Goal: Information Seeking & Learning: Learn about a topic

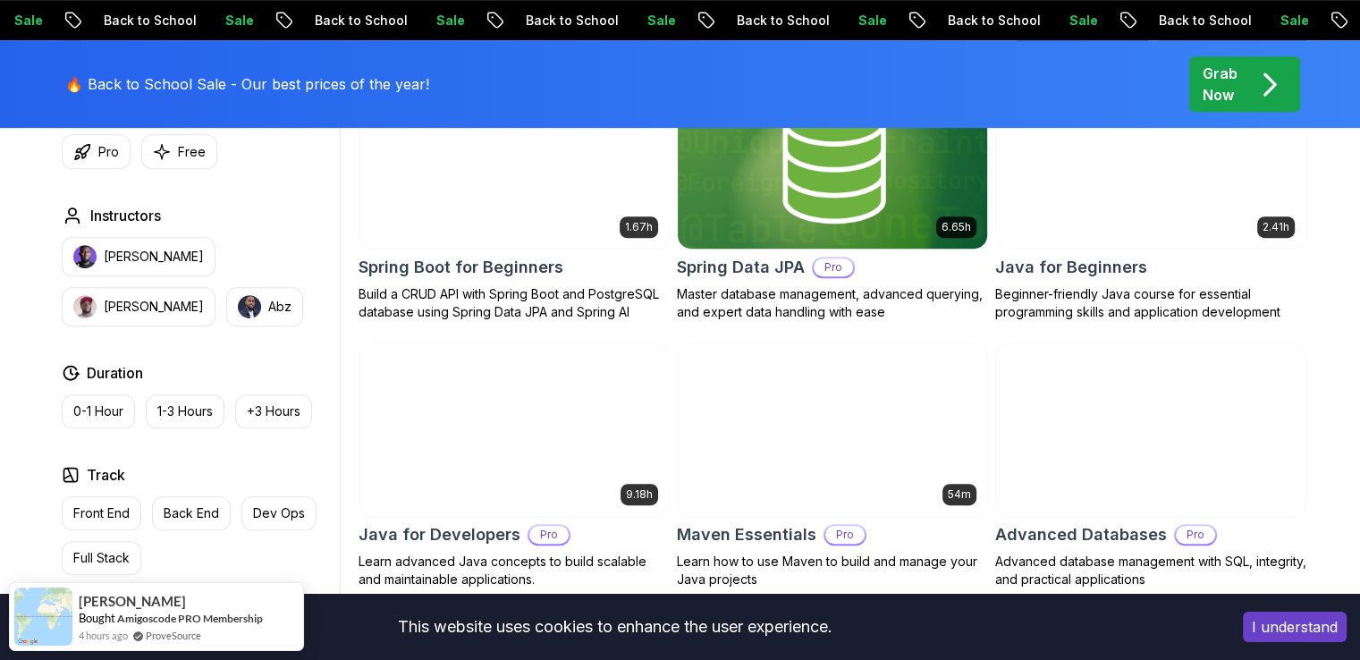
scroll to position [805, 0]
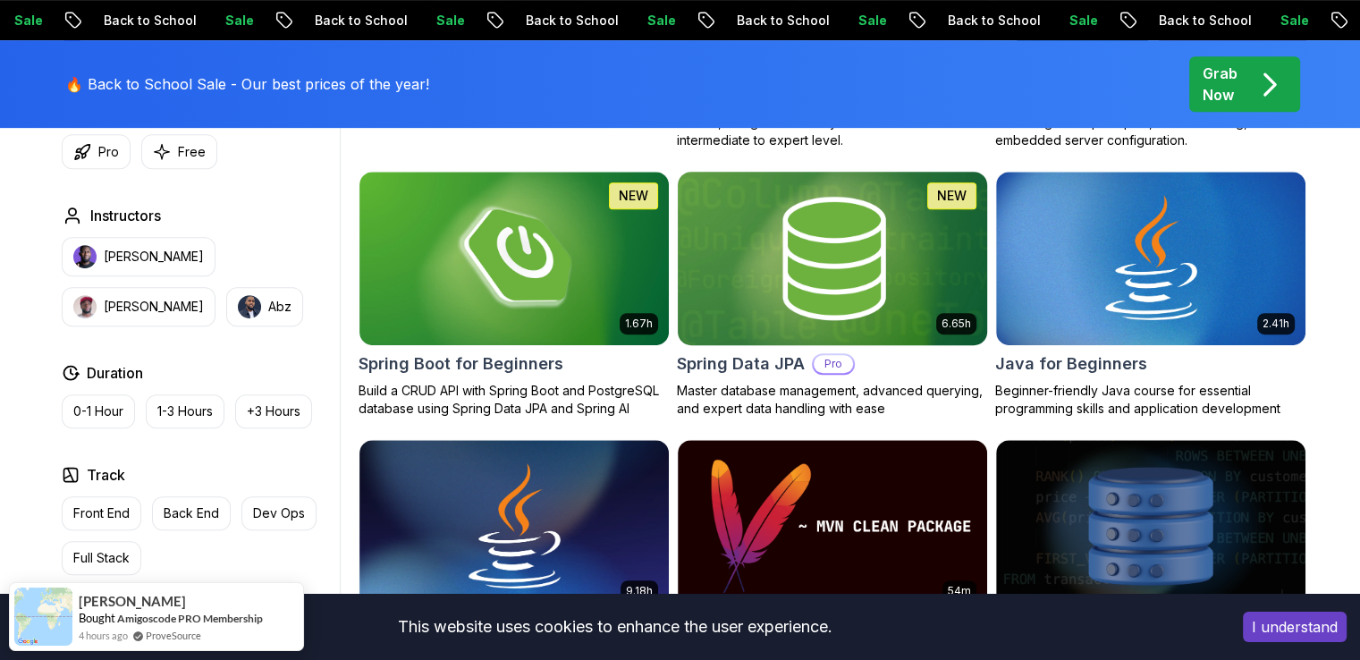
click at [902, 308] on img at bounding box center [832, 258] width 325 height 182
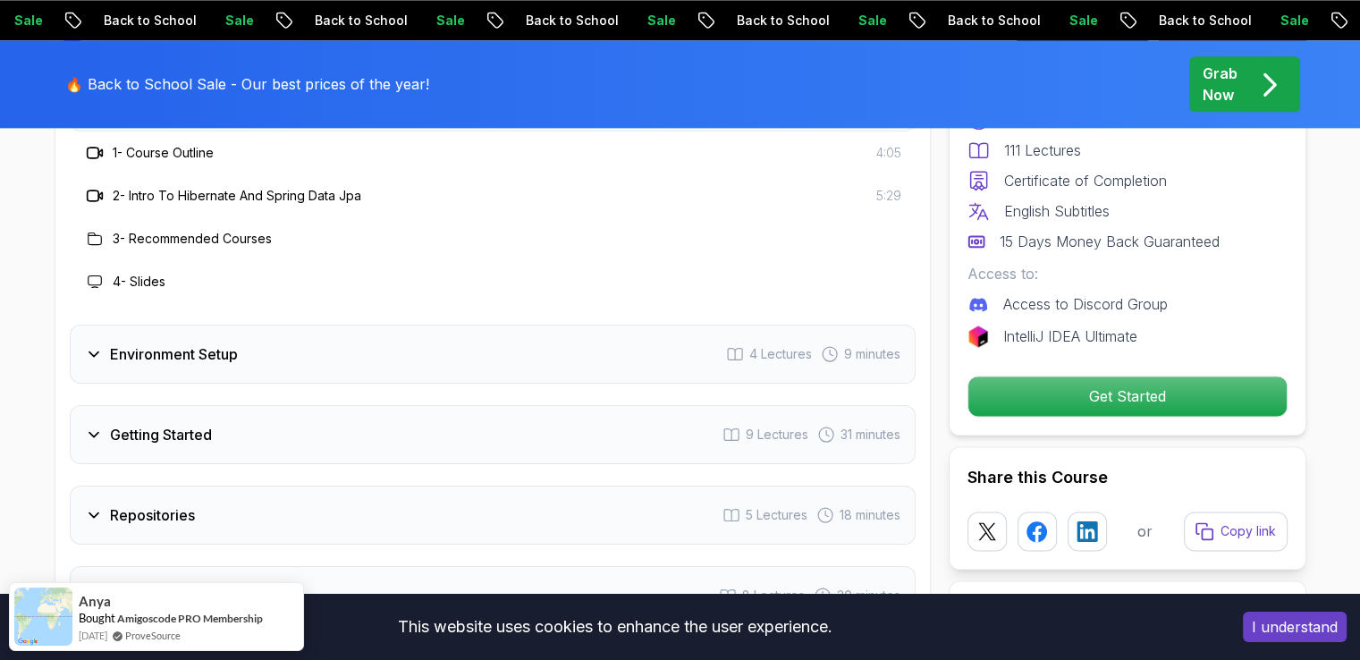
scroll to position [2414, 0]
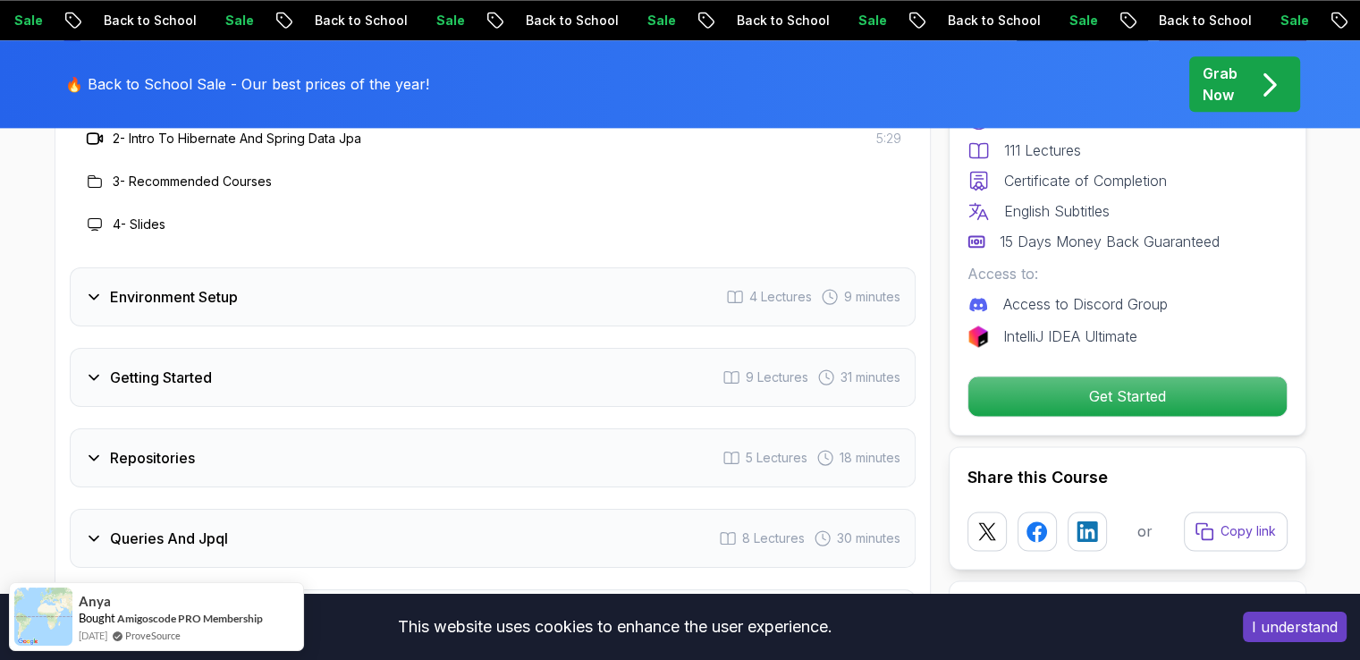
click at [308, 274] on div "Environment Setup 4 Lectures 9 minutes" at bounding box center [493, 296] width 846 height 59
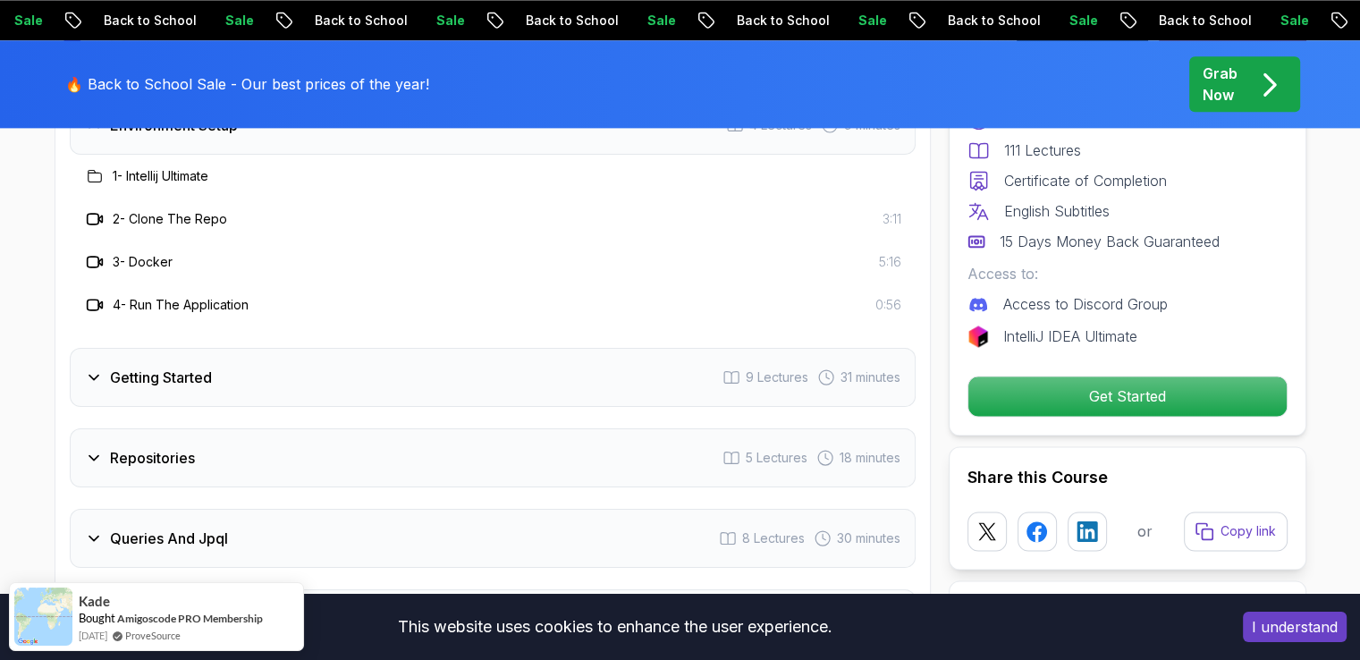
click at [171, 367] on h3 "Getting Started" at bounding box center [161, 377] width 102 height 21
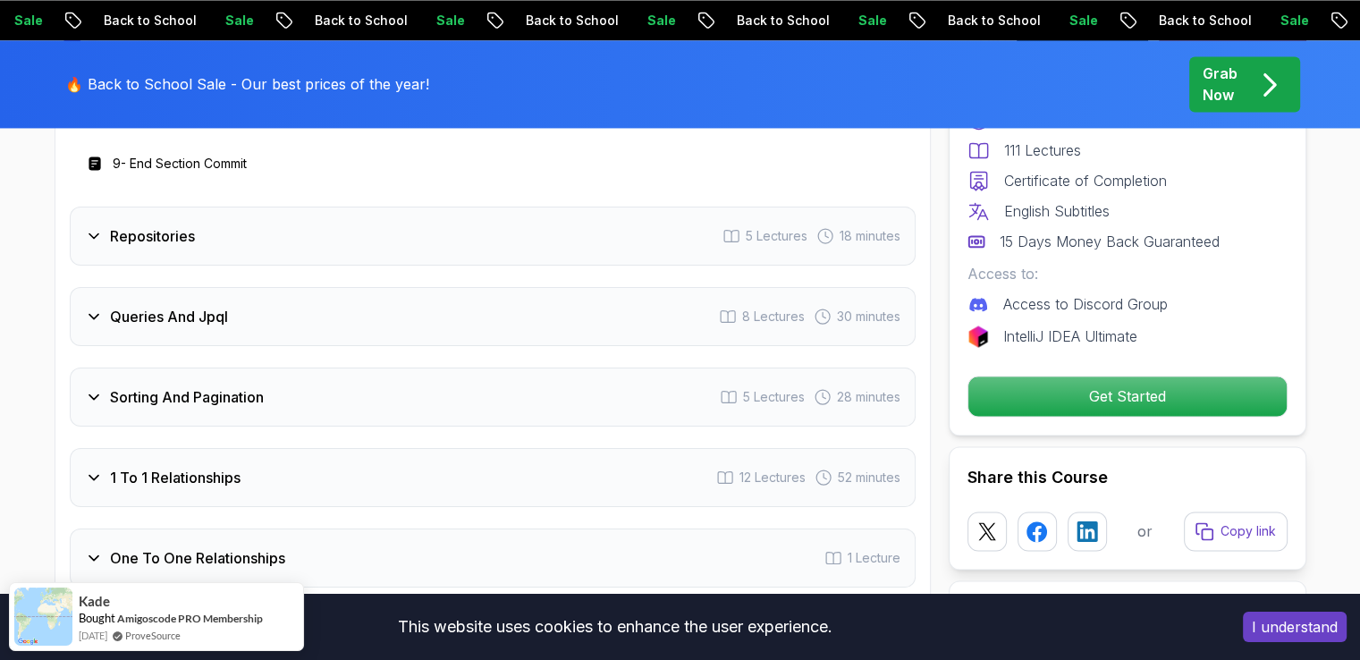
scroll to position [2861, 0]
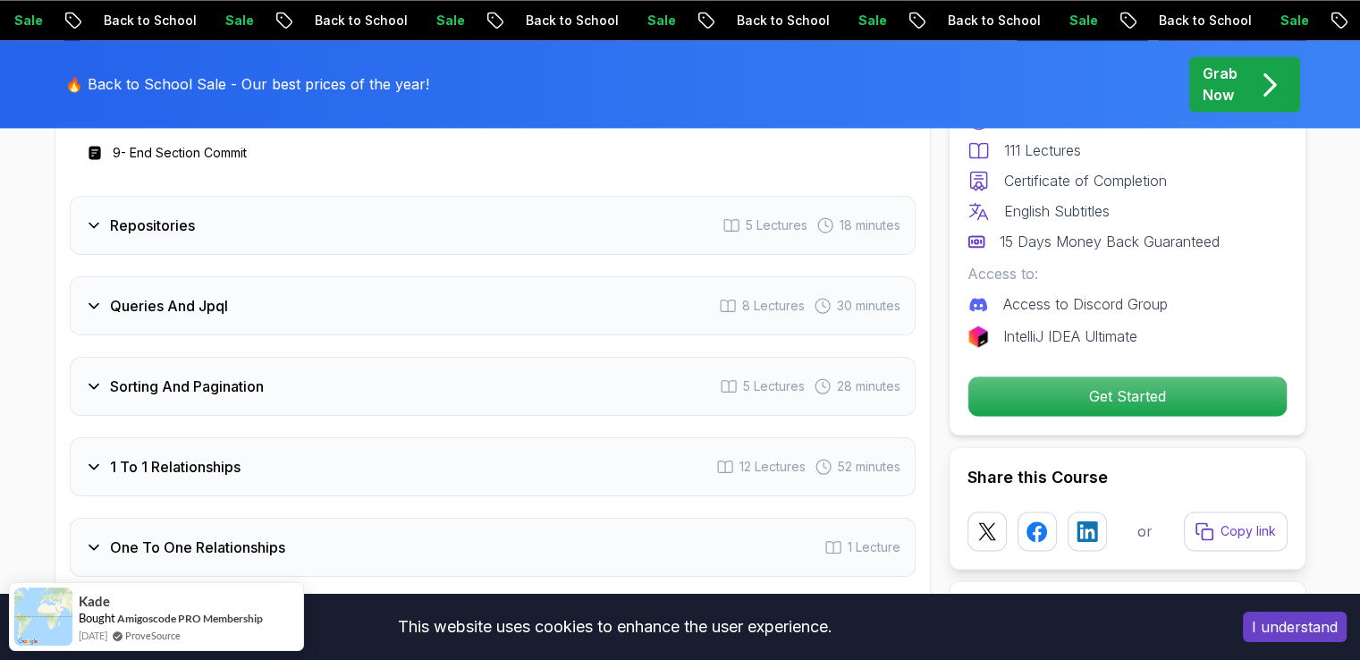
click at [284, 357] on div "Sorting And Pagination 5 Lectures 28 minutes" at bounding box center [493, 386] width 846 height 59
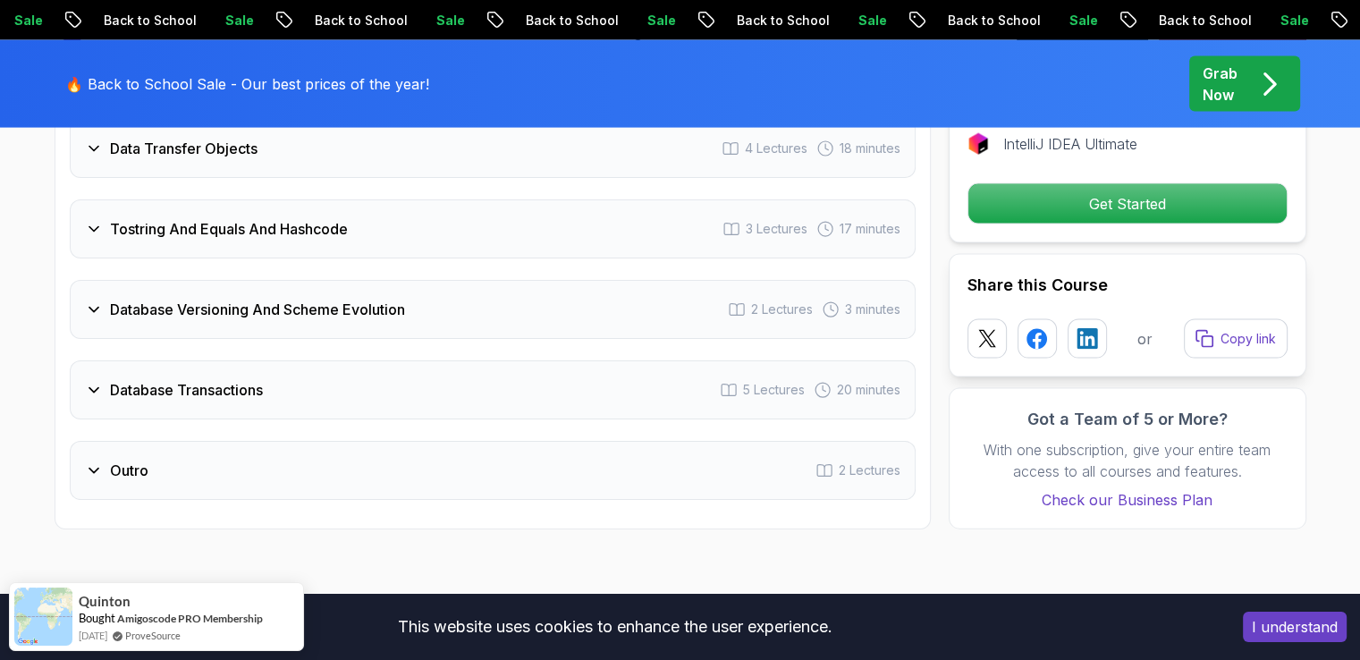
scroll to position [3934, 0]
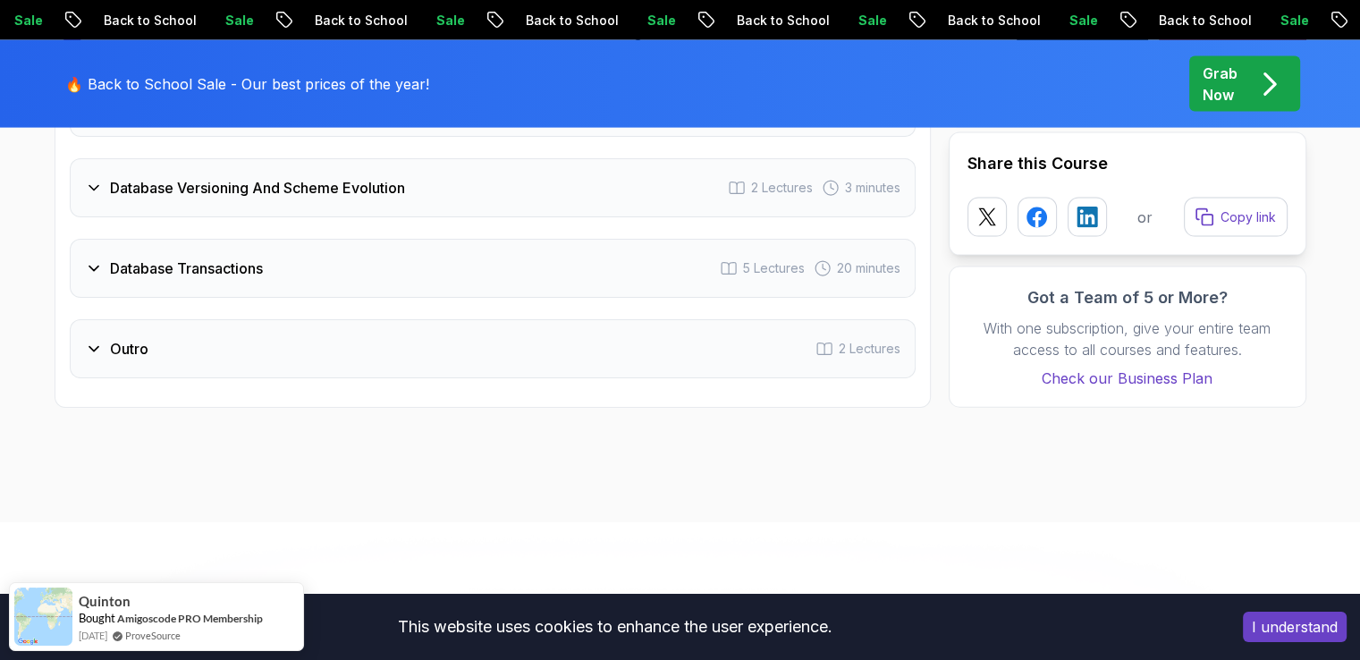
click at [234, 258] on h3 "Database Transactions" at bounding box center [186, 268] width 153 height 21
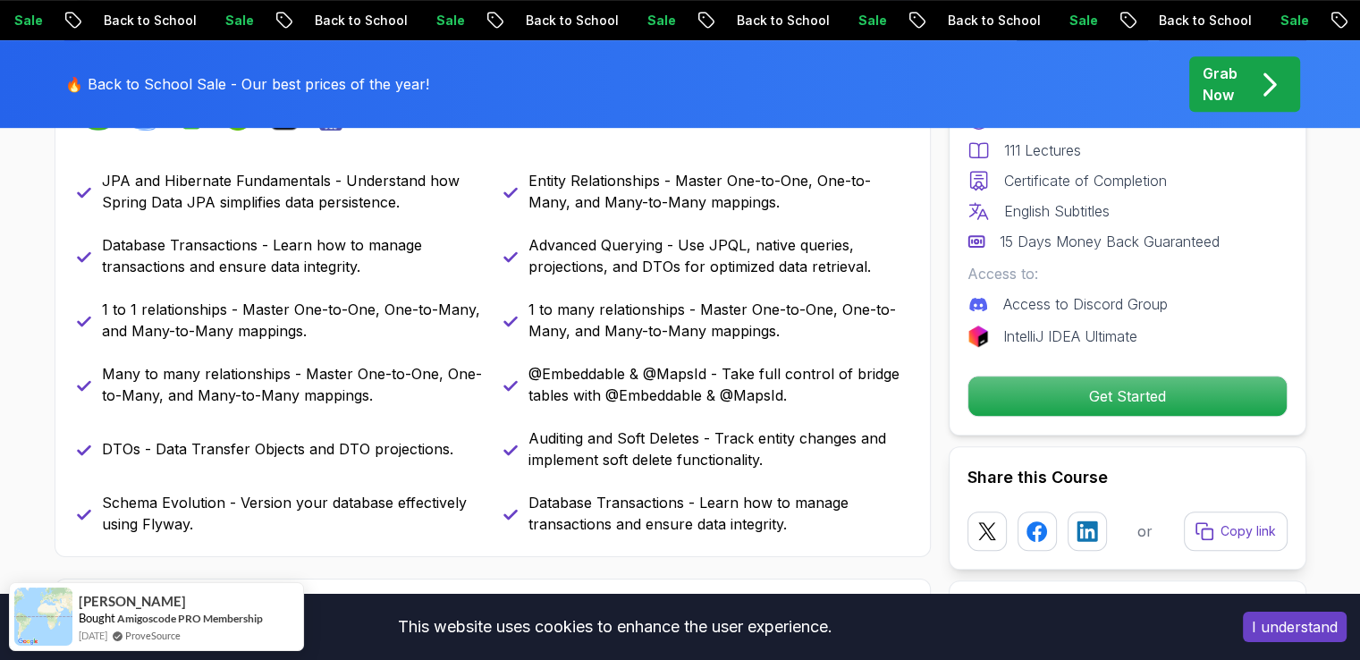
scroll to position [894, 0]
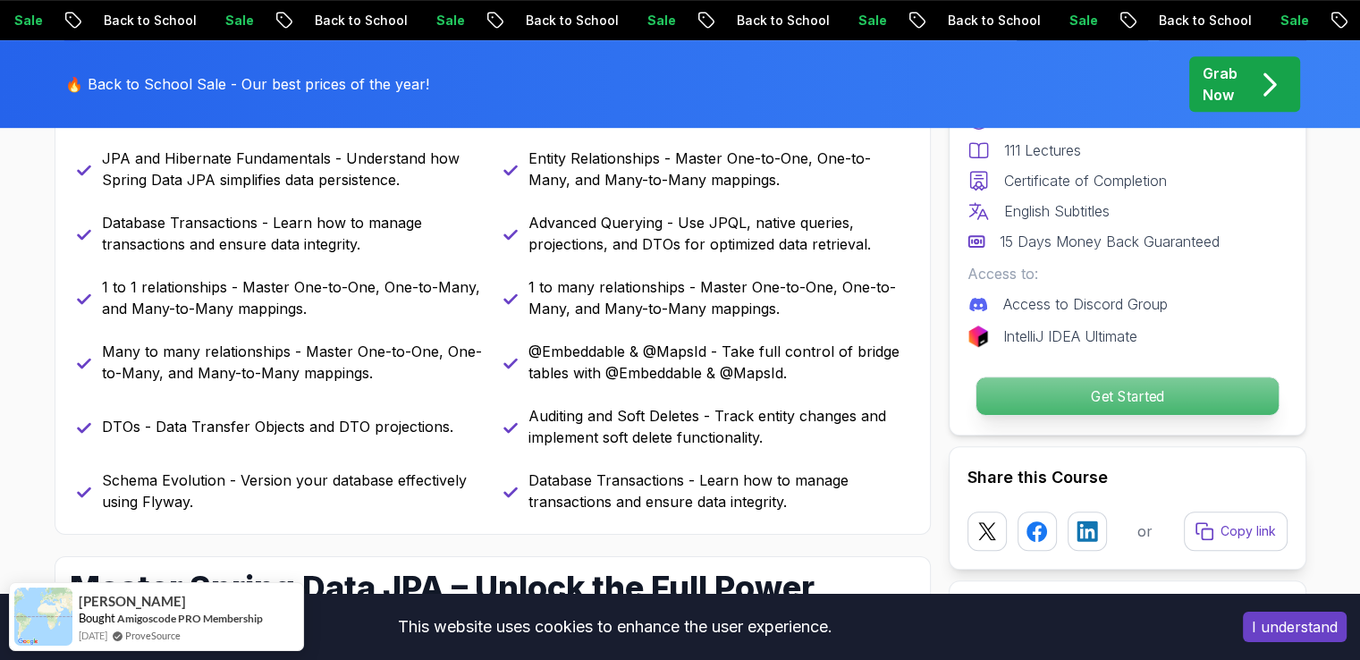
click at [1161, 396] on p "Get Started" at bounding box center [1126, 396] width 302 height 38
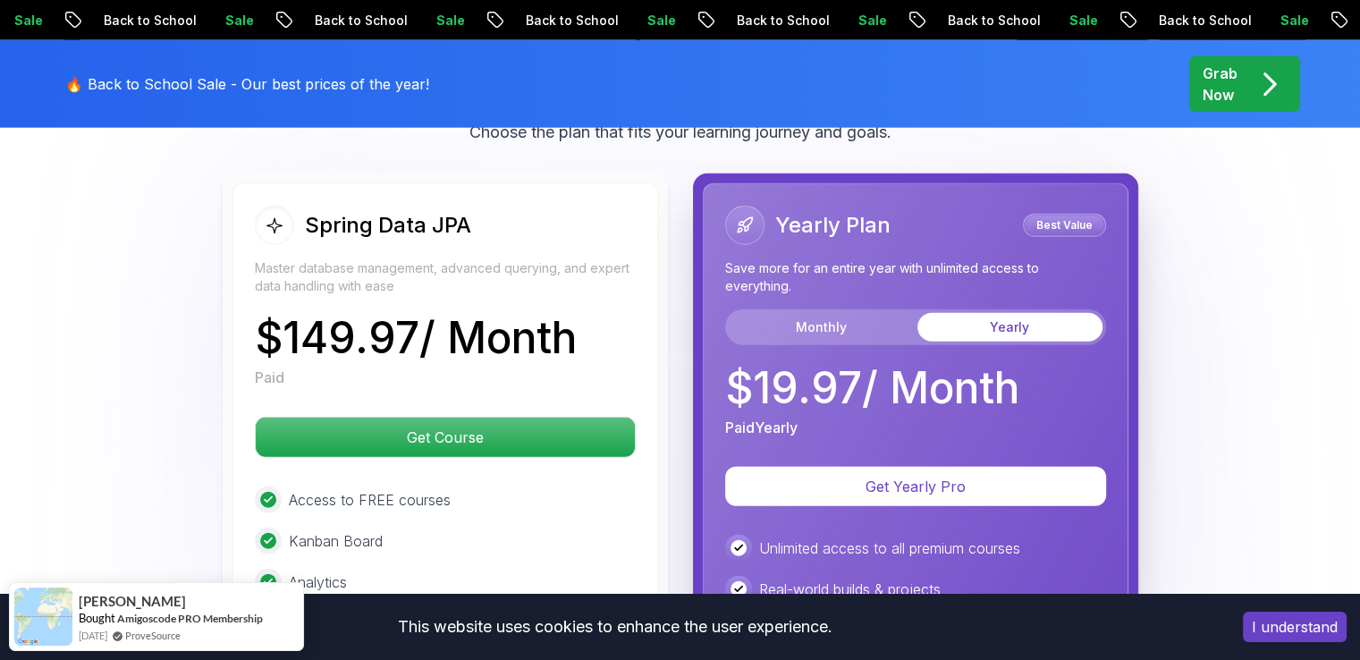
scroll to position [4512, 0]
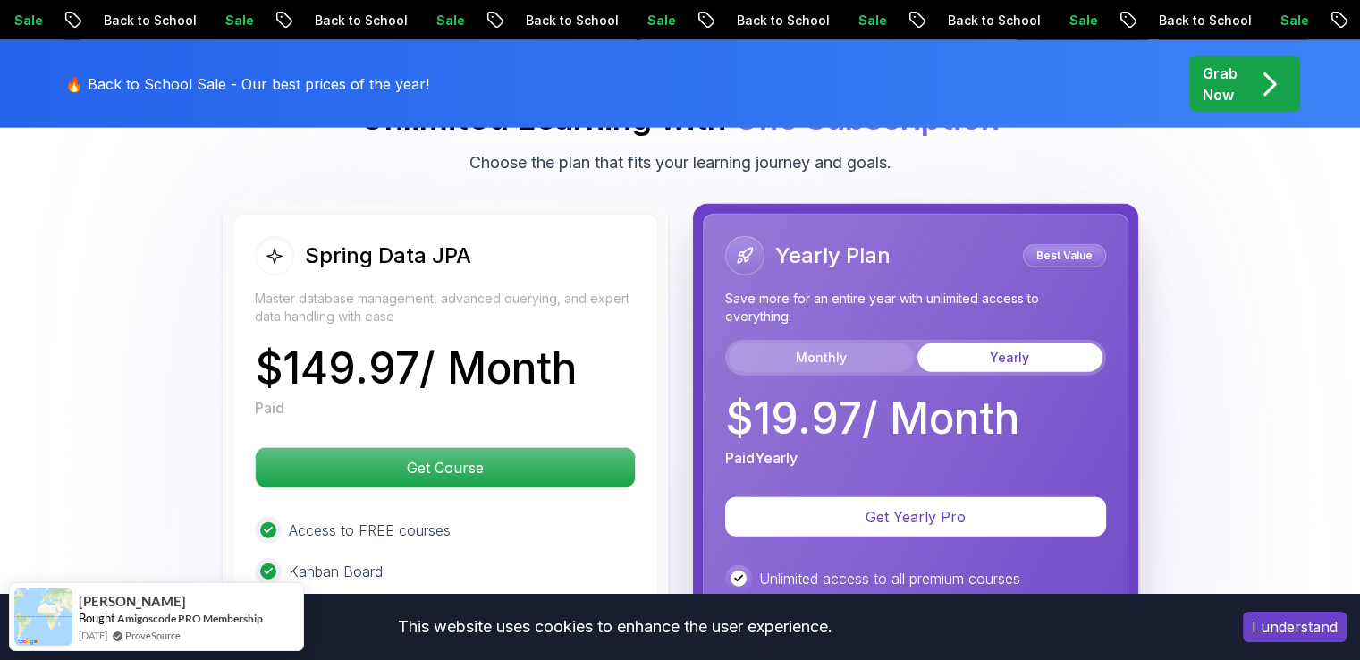
click at [824, 343] on button "Monthly" at bounding box center [821, 357] width 185 height 29
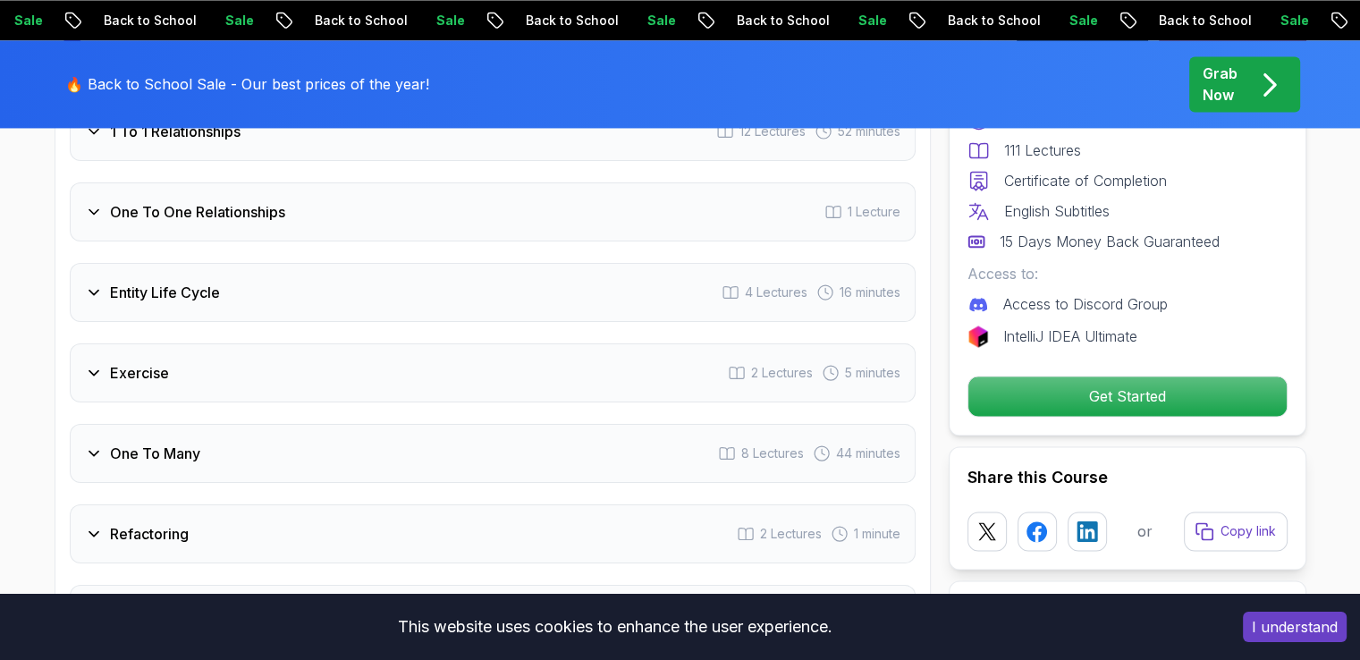
scroll to position [2813, 0]
click at [258, 341] on div "Exercise 2 Lectures 5 minutes" at bounding box center [493, 370] width 846 height 59
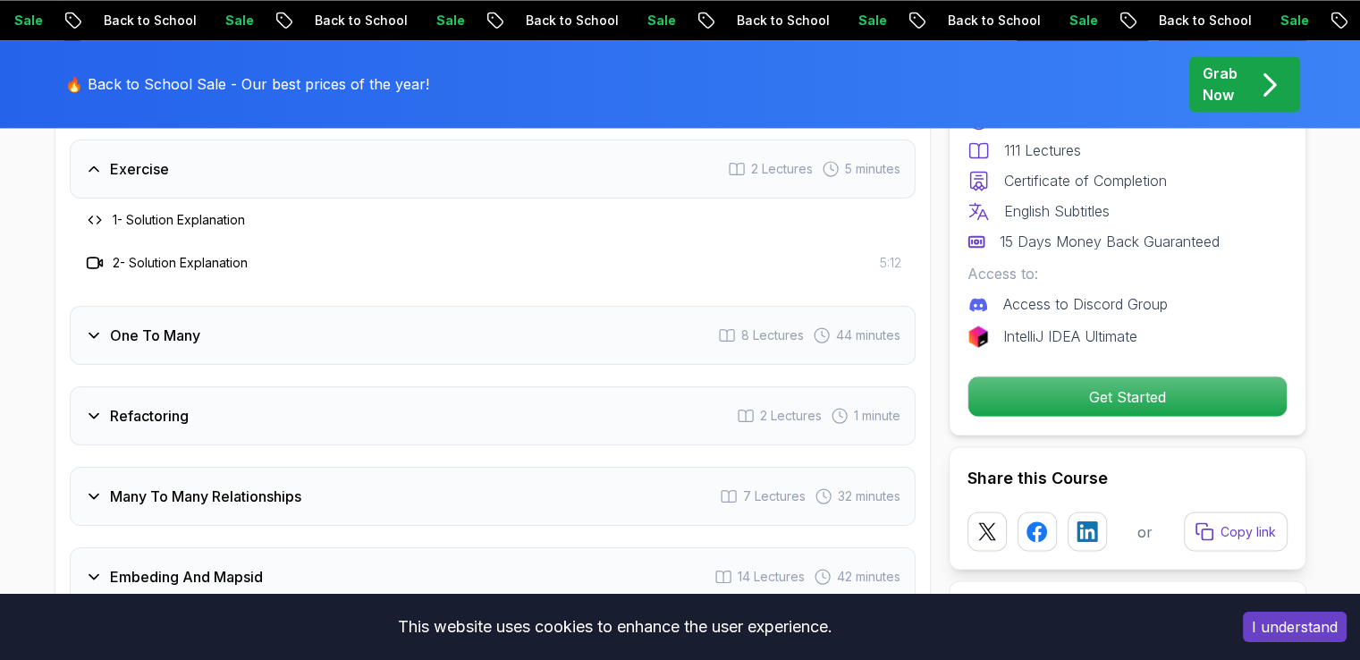
scroll to position [3081, 0]
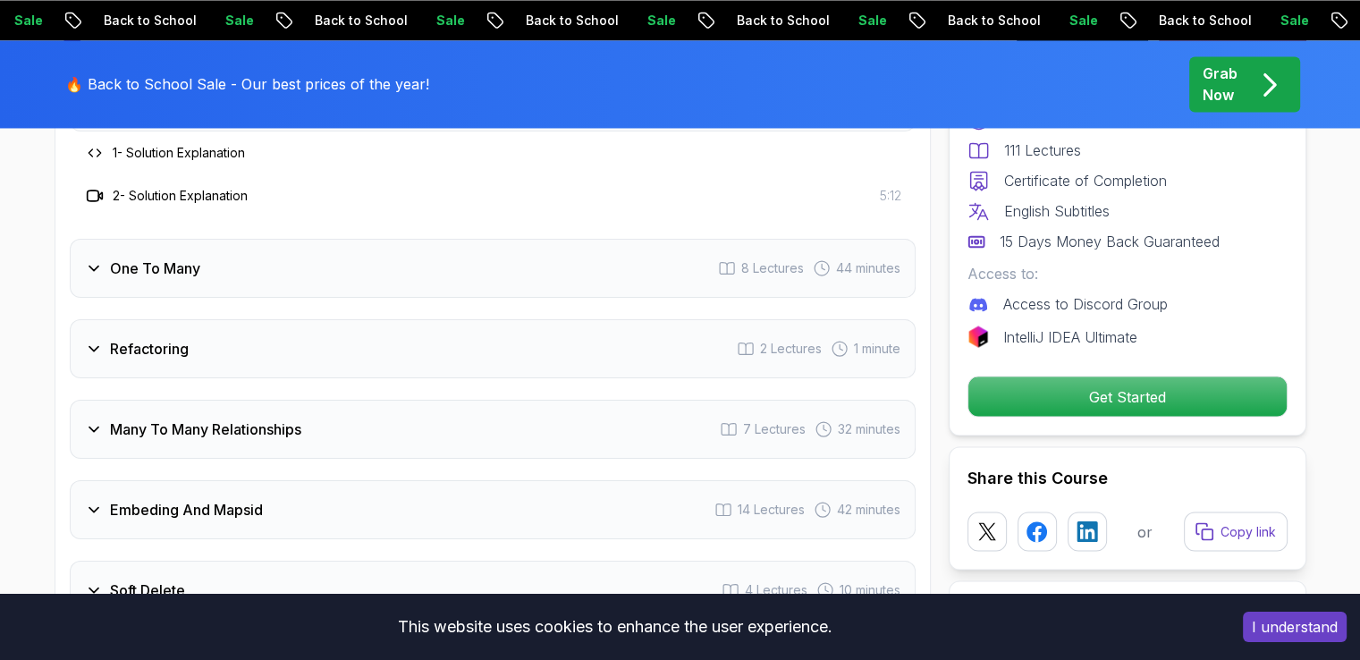
click at [218, 330] on div "Refactoring 2 Lectures 1 minute" at bounding box center [493, 348] width 846 height 59
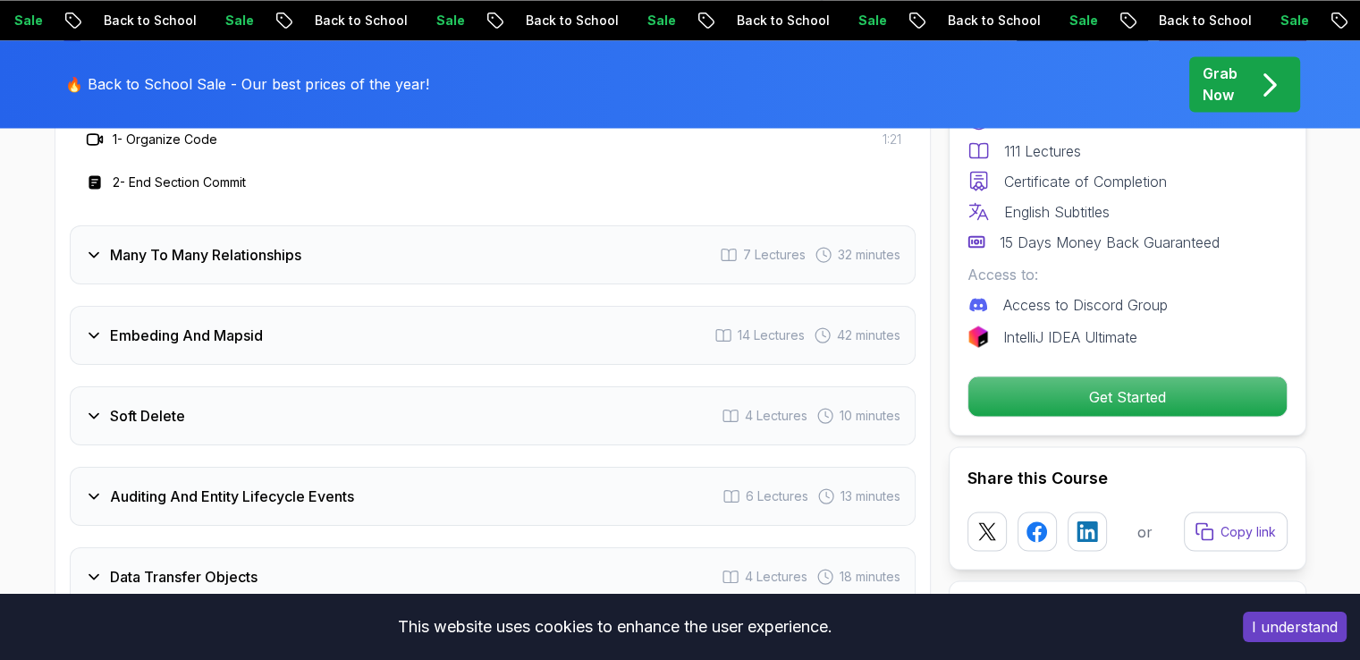
scroll to position [3260, 0]
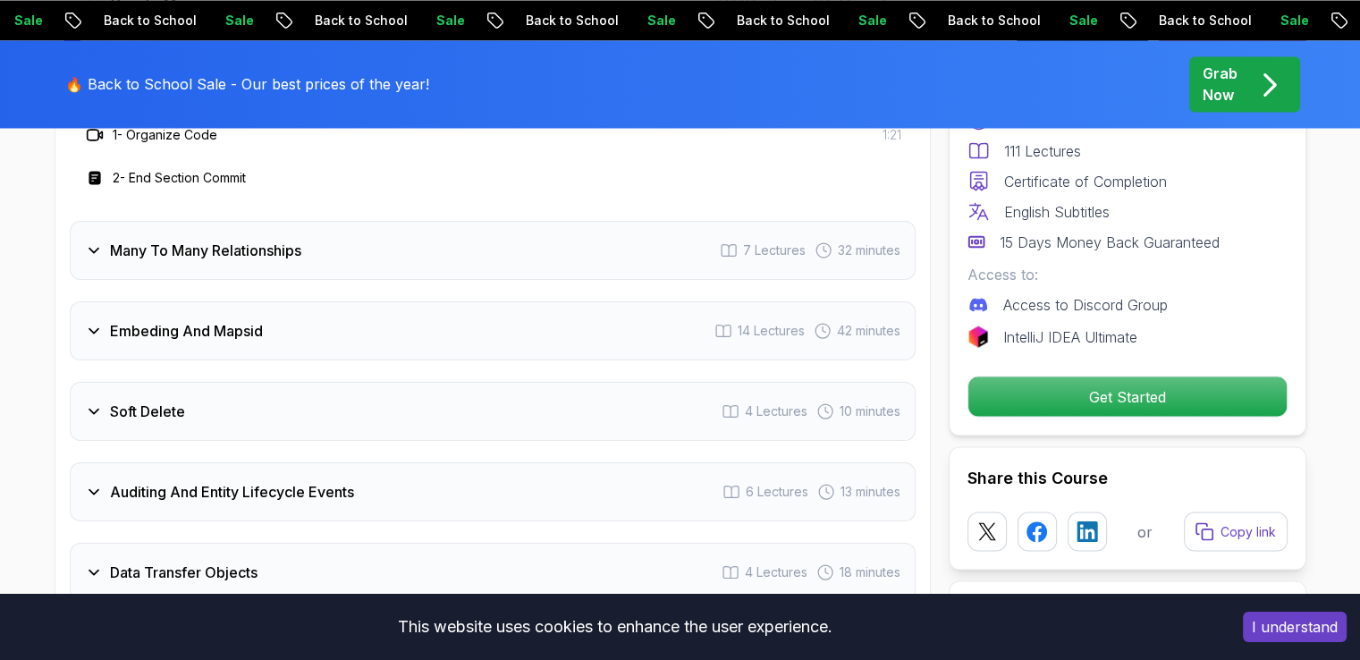
click at [269, 305] on div "Embeding And Mapsid 14 Lectures 42 minutes" at bounding box center [493, 330] width 846 height 59
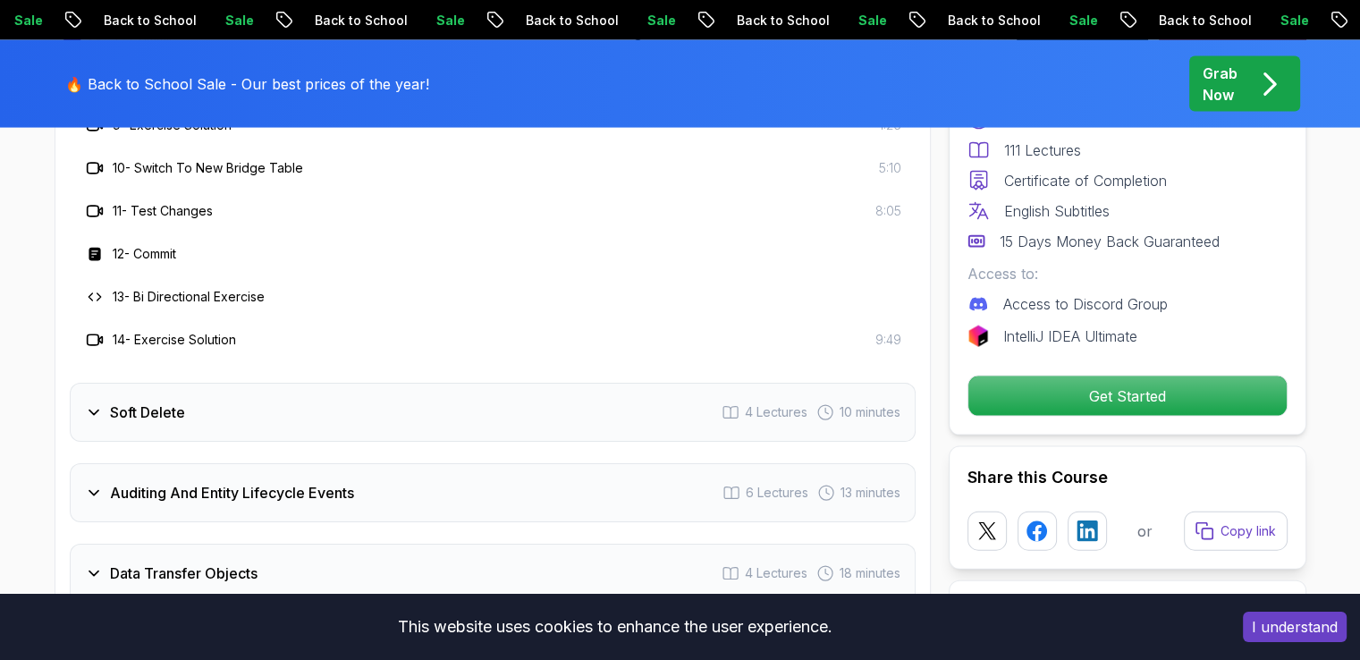
scroll to position [3707, 0]
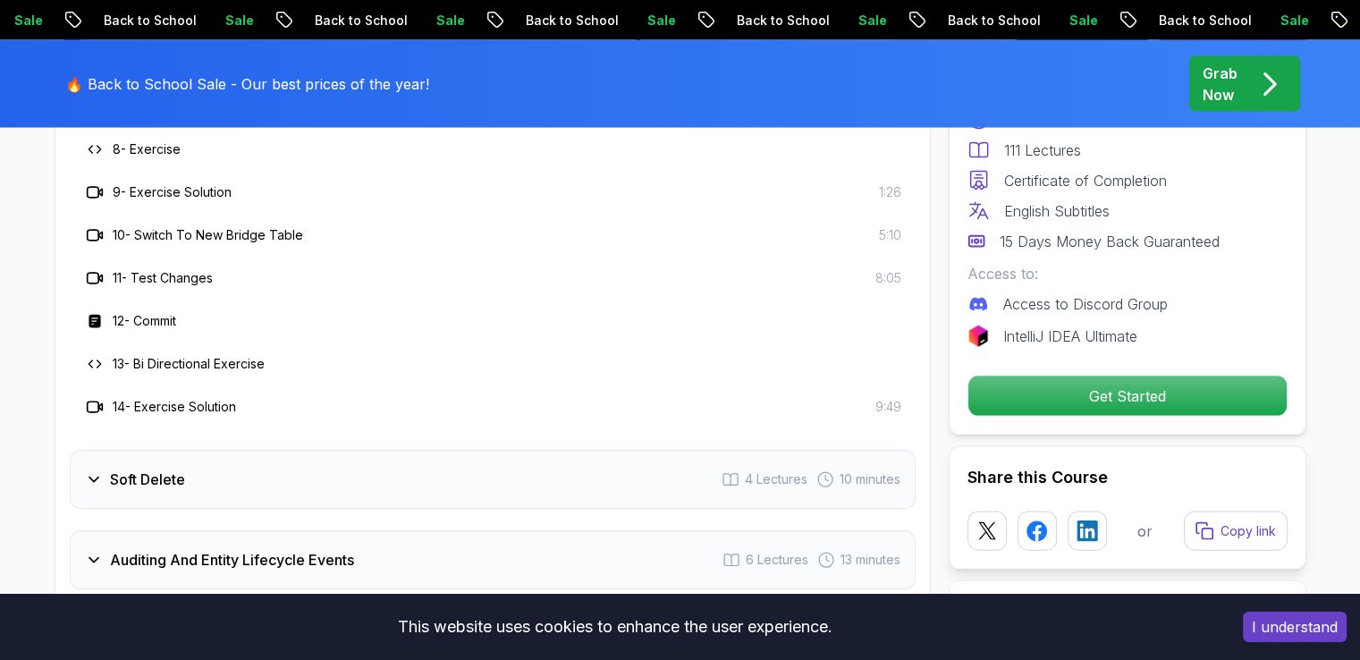
click at [184, 455] on div "Soft Delete 4 Lectures 10 minutes" at bounding box center [493, 479] width 846 height 59
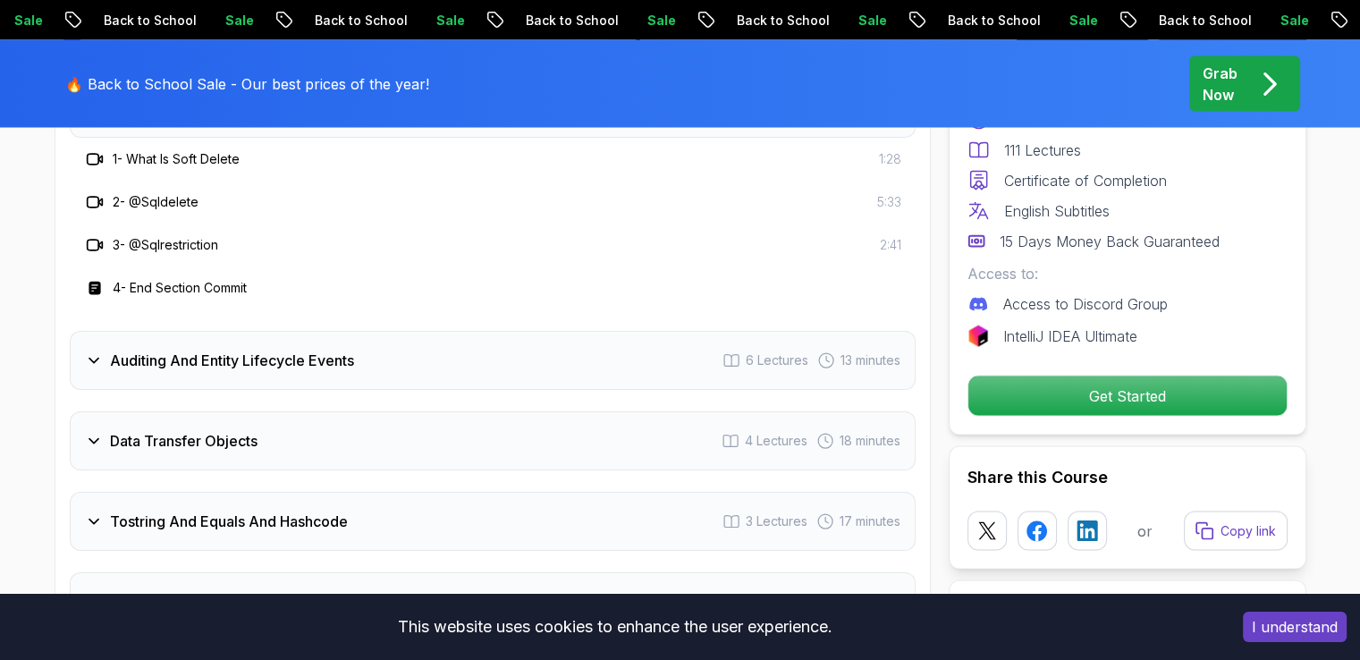
scroll to position [3349, 0]
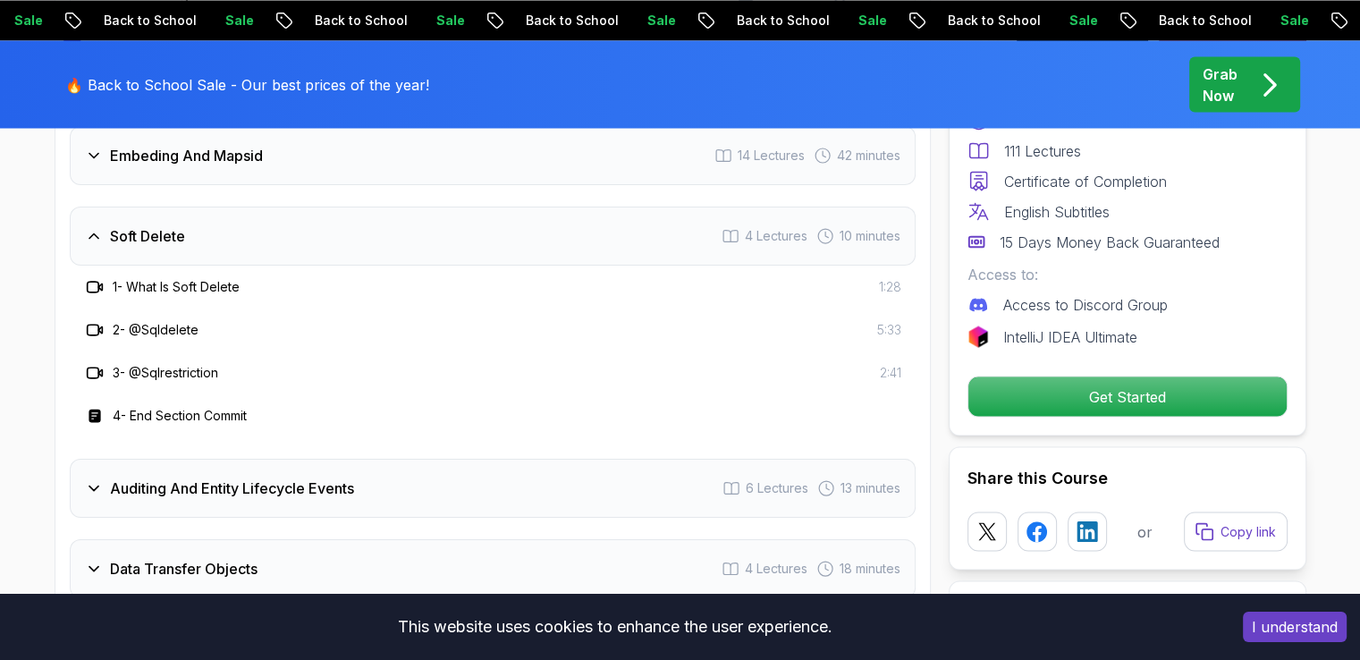
click at [245, 470] on div "Auditing And Entity Lifecycle Events 6 Lectures 13 minutes" at bounding box center [493, 488] width 846 height 59
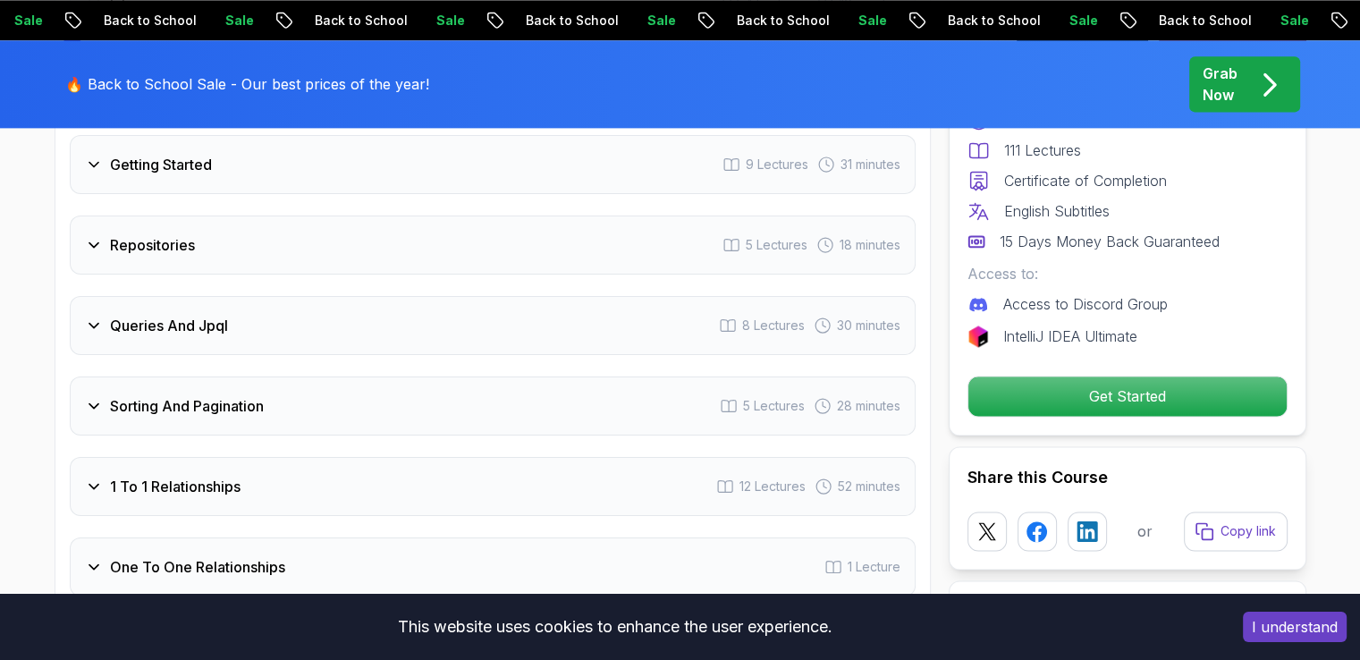
scroll to position [2723, 0]
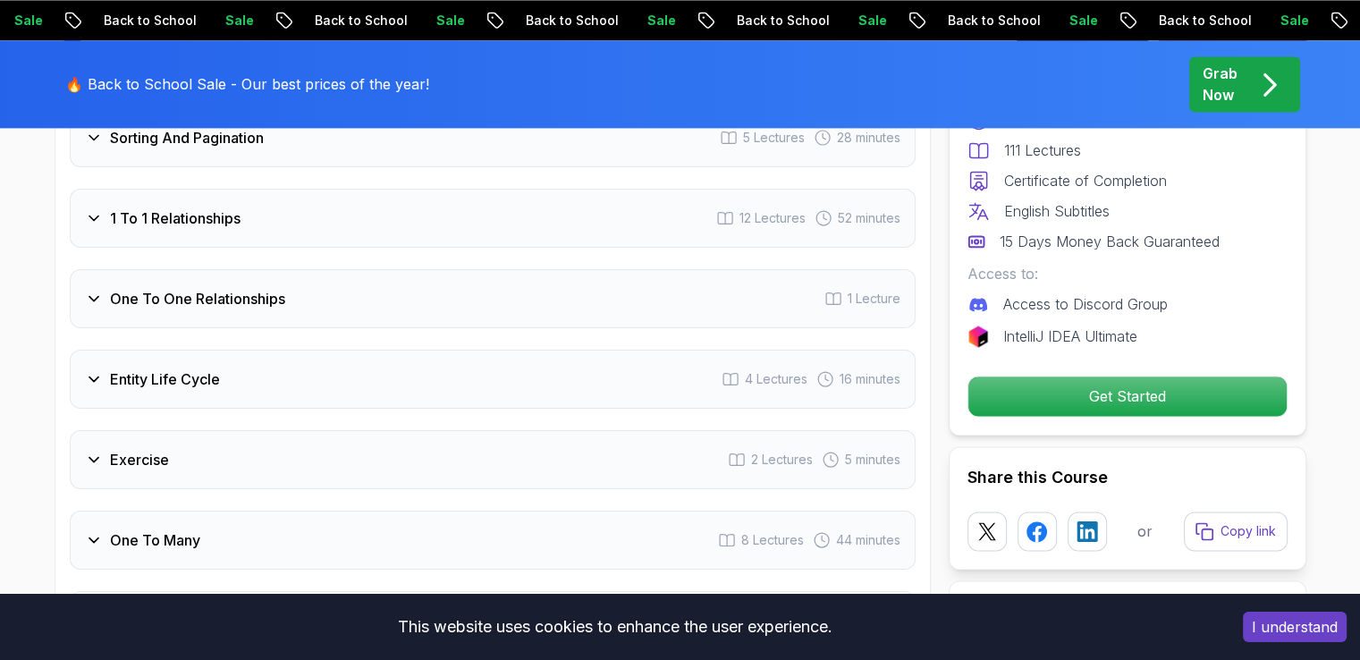
click at [179, 511] on div "One To Many 8 Lectures 44 minutes" at bounding box center [493, 540] width 846 height 59
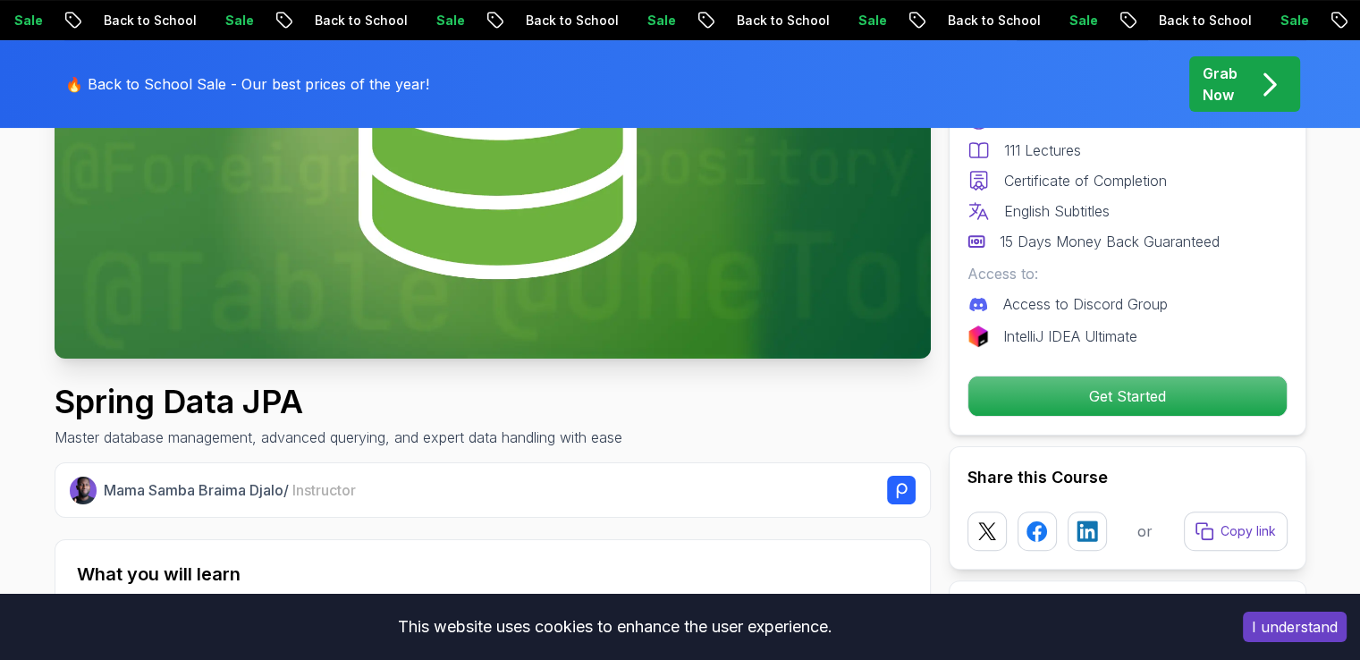
scroll to position [1967, 0]
